Goal: Task Accomplishment & Management: Manage account settings

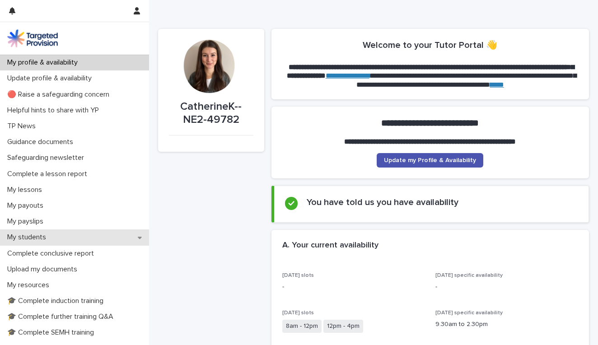
click at [66, 234] on div "My students" at bounding box center [74, 238] width 149 height 16
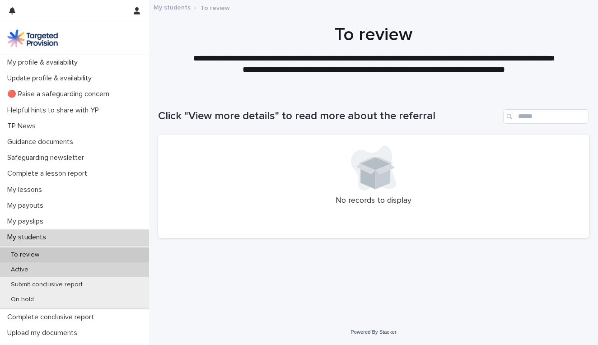
click at [36, 272] on div "Active" at bounding box center [74, 270] width 149 height 15
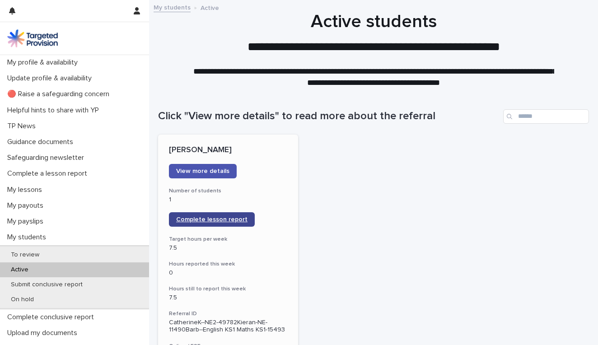
click at [205, 222] on link "Complete lesson report" at bounding box center [212, 219] width 86 height 14
click at [220, 220] on span "Complete lesson report" at bounding box center [211, 219] width 71 height 6
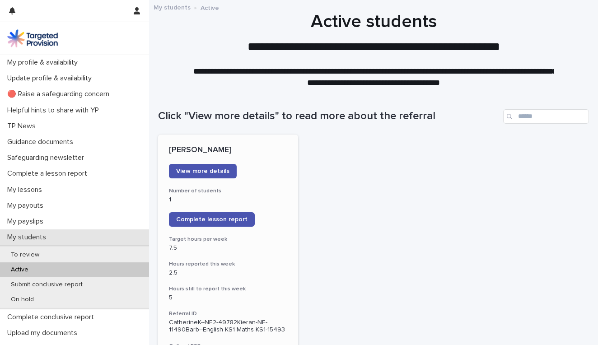
click at [59, 239] on div "My students" at bounding box center [74, 238] width 149 height 16
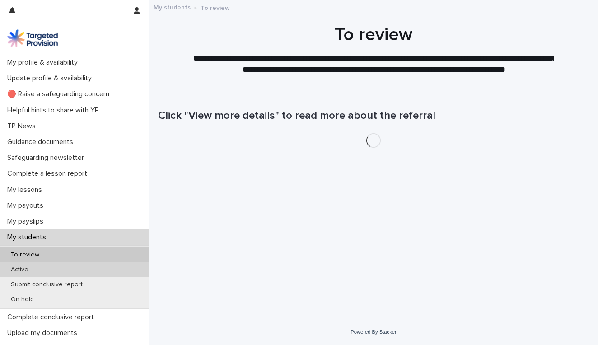
click at [47, 268] on div "Active" at bounding box center [74, 270] width 149 height 15
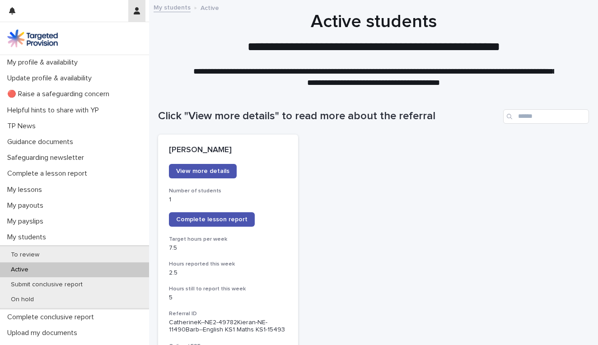
click at [135, 13] on icon "button" at bounding box center [137, 10] width 6 height 7
click at [94, 39] on p "Log Out" at bounding box center [110, 38] width 57 height 15
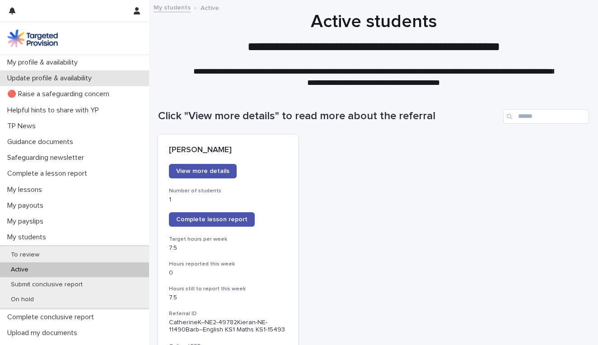
click at [56, 81] on p "Update profile & availability" at bounding box center [51, 78] width 95 height 9
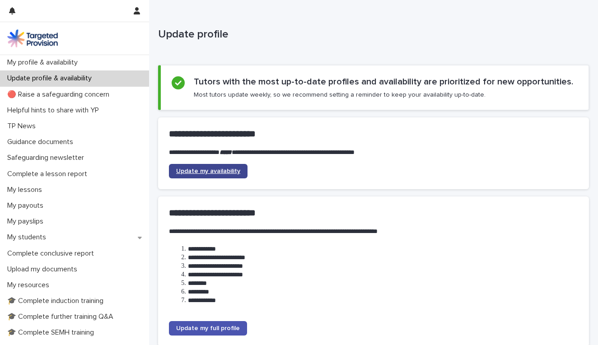
click at [209, 174] on link "Update my availability" at bounding box center [208, 171] width 79 height 14
